Goal: Information Seeking & Learning: Learn about a topic

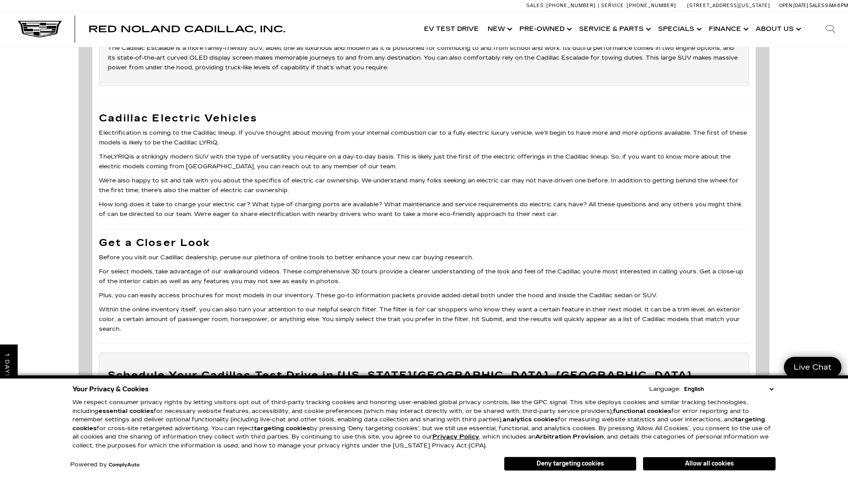
scroll to position [2639, 0]
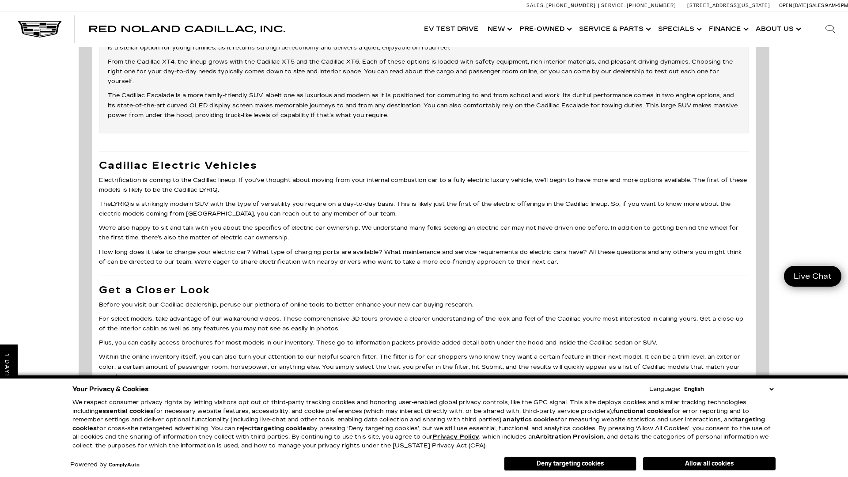
scroll to position [2415, 0]
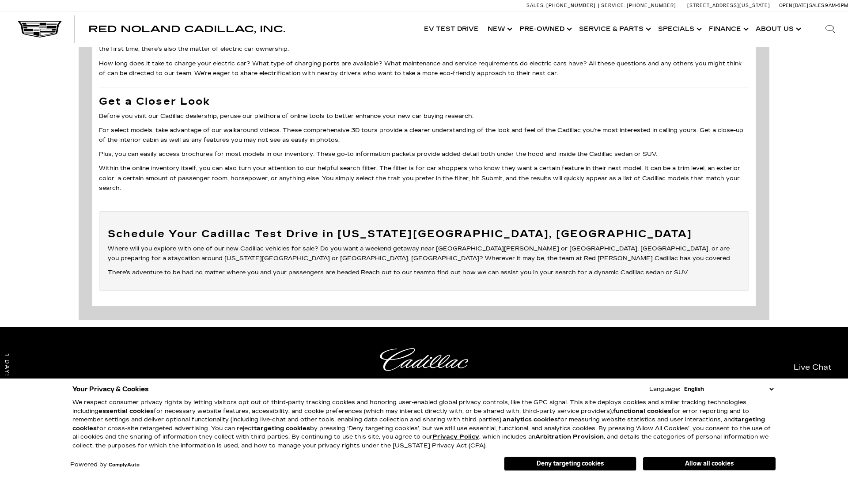
scroll to position [2371, 0]
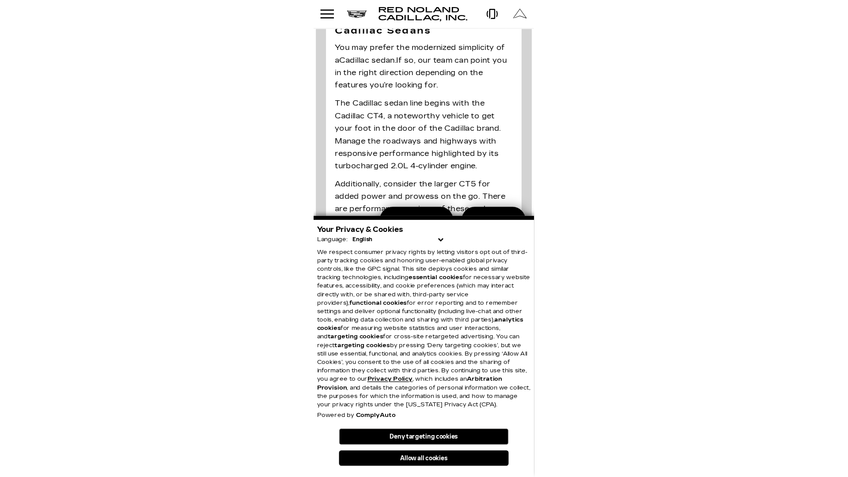
scroll to position [2261, 0]
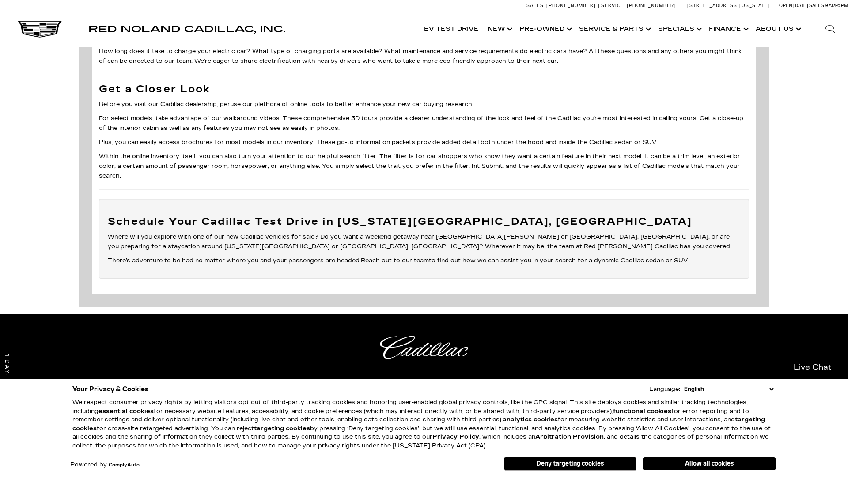
scroll to position [1847, 0]
